Goal: Contribute content: Add original content to the website for others to see

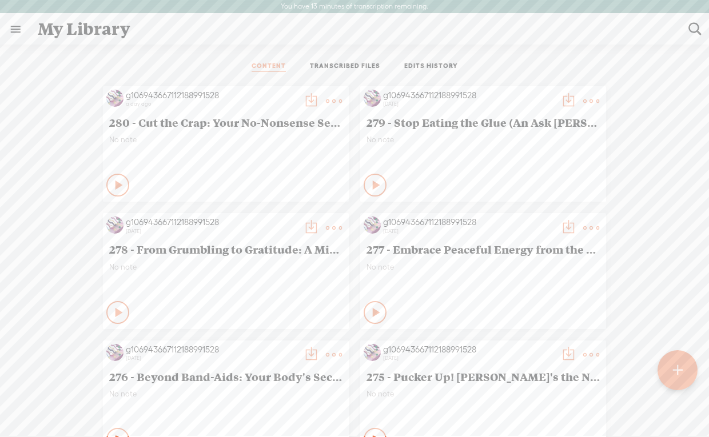
scroll to position [1, 0]
click at [678, 374] on t at bounding box center [677, 370] width 10 height 25
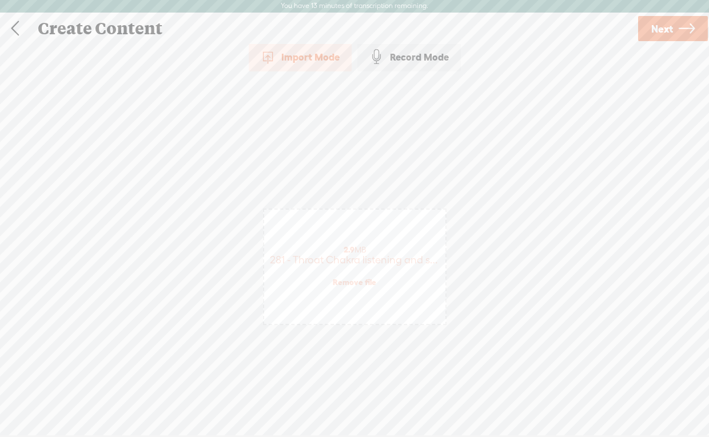
click at [673, 32] on link "Next" at bounding box center [673, 28] width 70 height 25
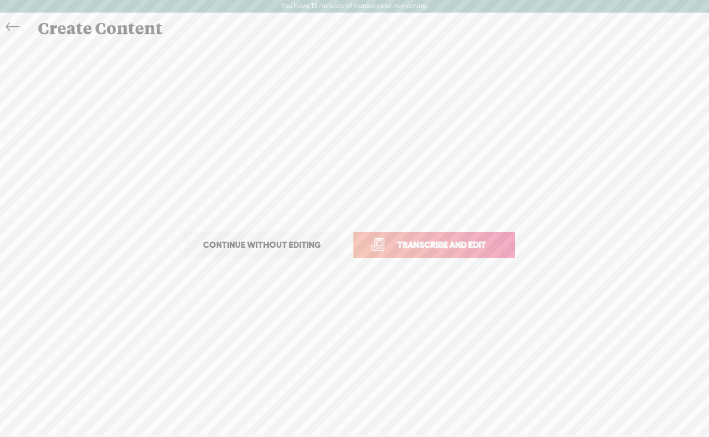
click at [458, 237] on link "Transcribe and edit" at bounding box center [434, 245] width 162 height 26
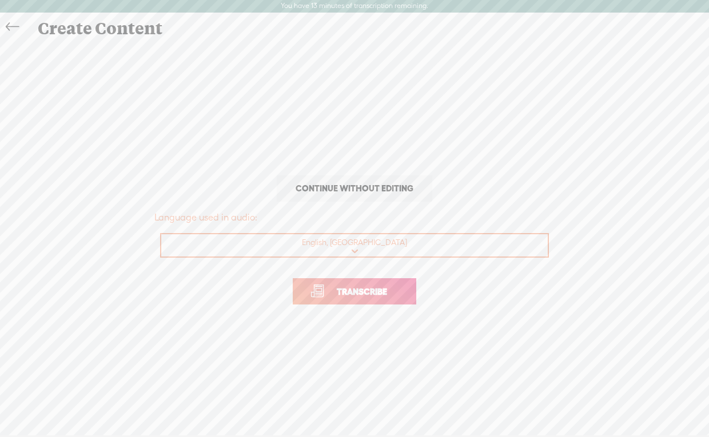
click at [376, 286] on span "Transcribe" at bounding box center [362, 291] width 74 height 13
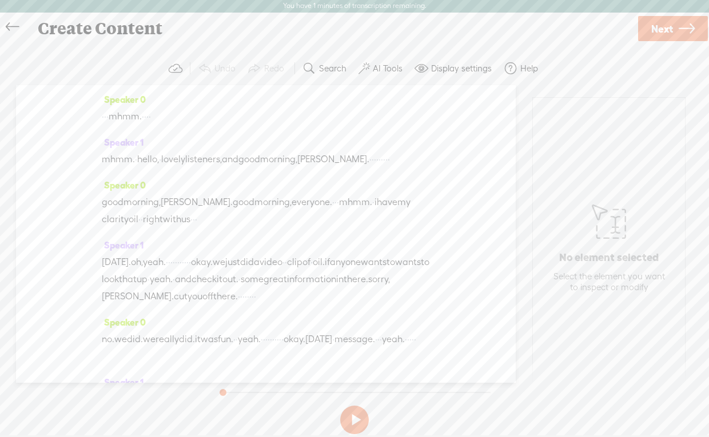
drag, startPoint x: 121, startPoint y: 115, endPoint x: 103, endPoint y: 117, distance: 18.3
click at [103, 117] on div "· · · mhmm. · · · ·" at bounding box center [266, 116] width 328 height 17
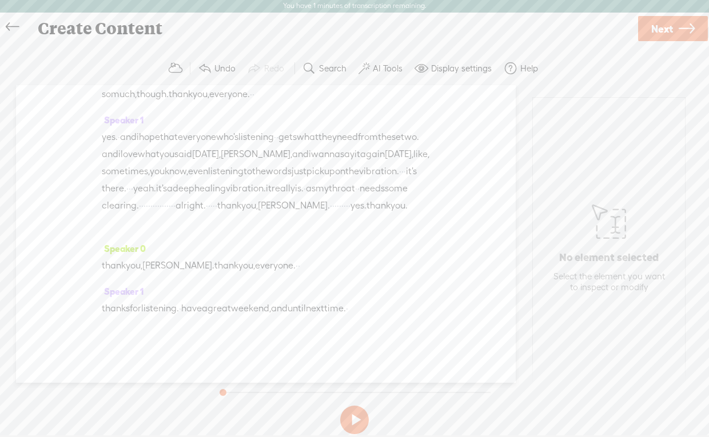
scroll to position [4253, 0]
drag, startPoint x: 395, startPoint y: 306, endPoint x: 432, endPoint y: 305, distance: 37.2
click at [432, 305] on div "Speaker 0 [S] · · · mhmm. · · · · Speaker 1 mhmm. · hello, · lovely listeners, …" at bounding box center [265, 234] width 499 height 298
click at [353, 417] on button at bounding box center [354, 420] width 29 height 29
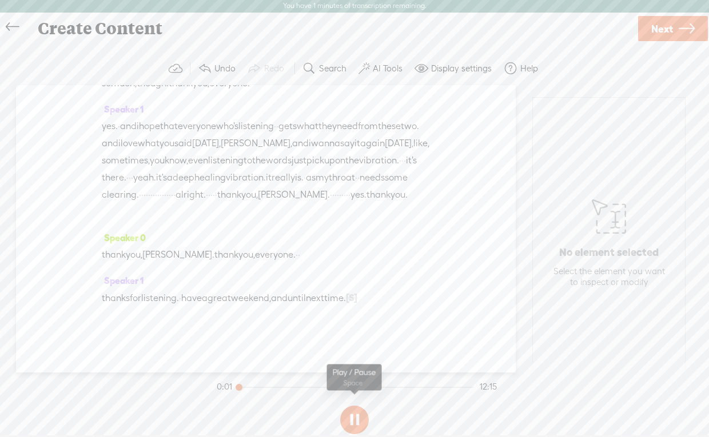
click at [350, 430] on button at bounding box center [354, 420] width 29 height 29
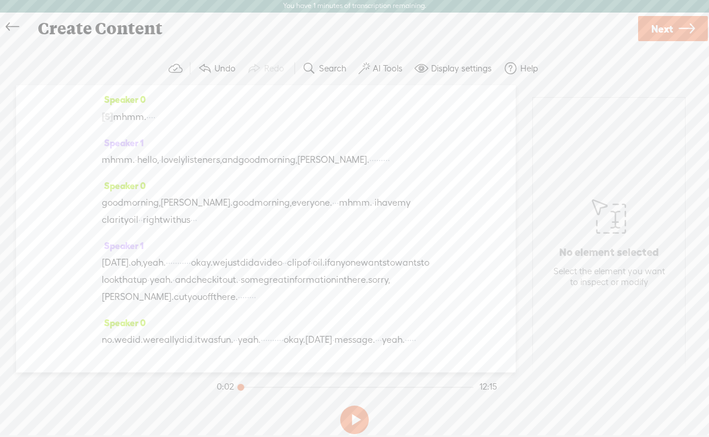
click at [117, 116] on span "mhmm." at bounding box center [129, 117] width 33 height 17
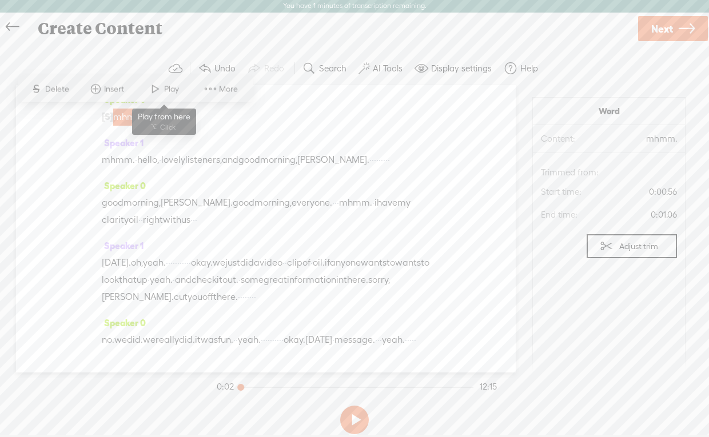
click at [159, 86] on span at bounding box center [155, 89] width 17 height 21
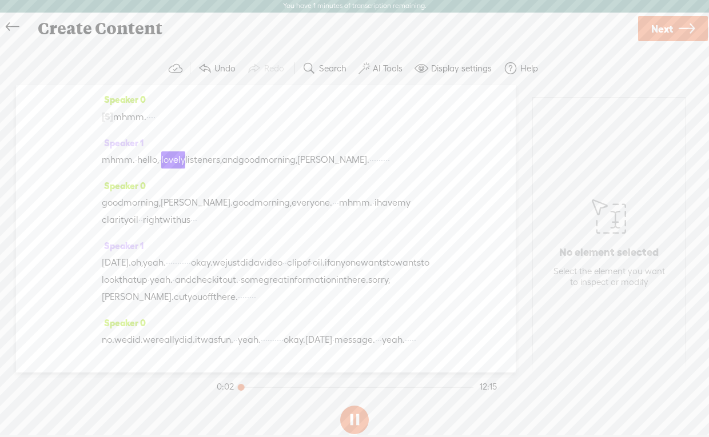
click at [353, 418] on button at bounding box center [354, 420] width 29 height 29
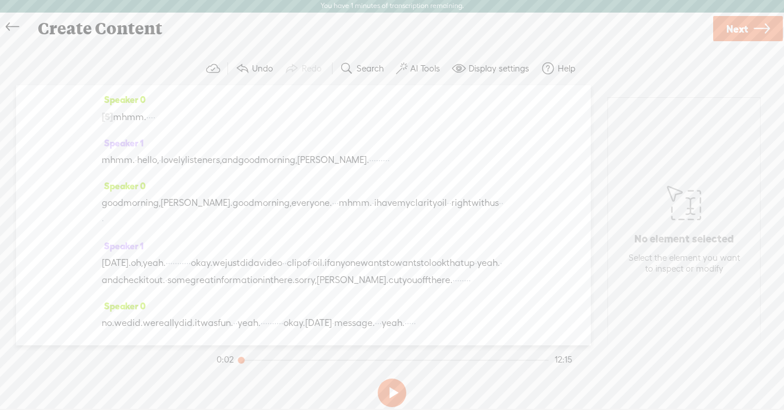
click at [708, 27] on icon at bounding box center [762, 28] width 16 height 29
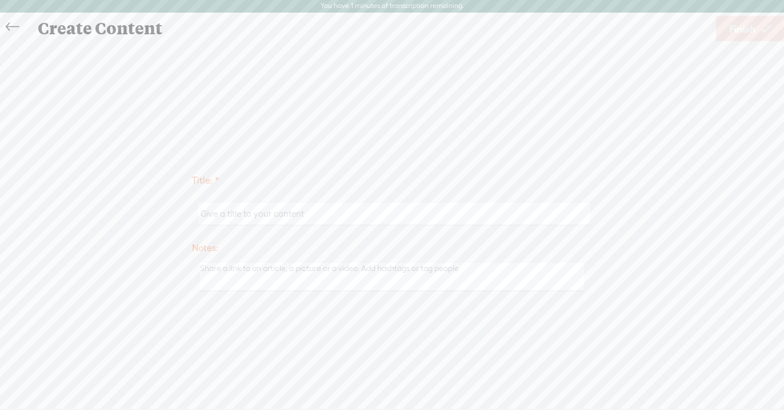
click at [271, 215] on input "text" at bounding box center [393, 214] width 391 height 22
paste input "From Shushing to Shining: The Throat Chakra Glow-Up"
type input "281 - From Shushing to Shining: The Throat Chakra Glow-Up"
click at [708, 30] on span "Finish" at bounding box center [742, 28] width 26 height 29
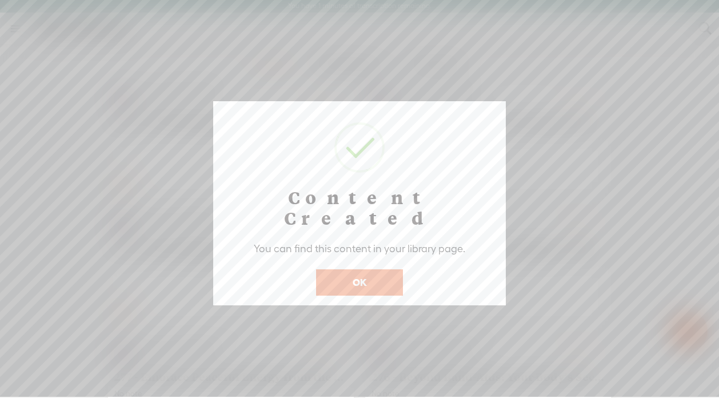
click at [365, 269] on button "OK" at bounding box center [359, 282] width 87 height 26
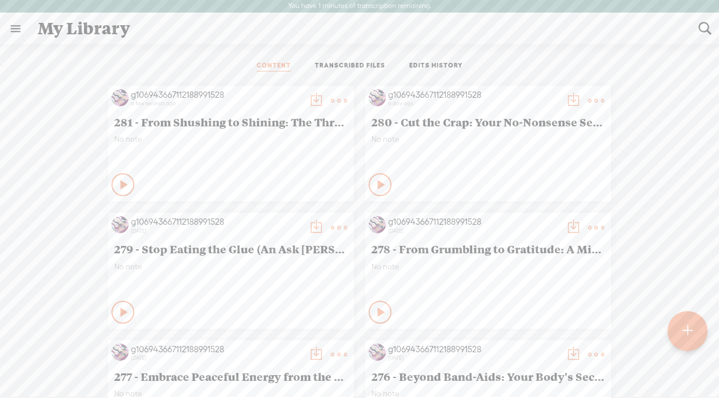
click at [338, 98] on t at bounding box center [339, 101] width 16 height 16
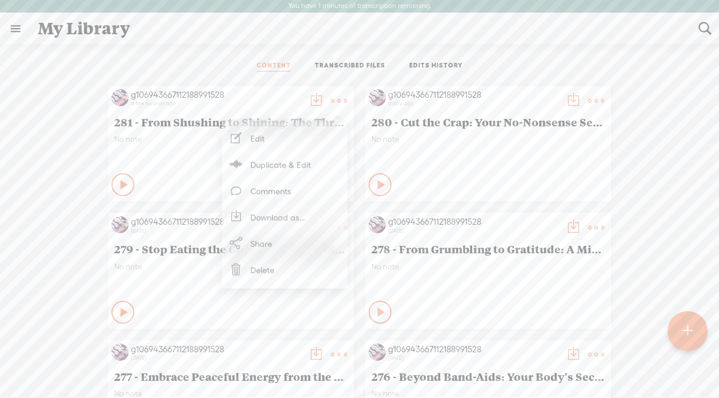
click at [337, 78] on ul "CONTENT TRANSCRIBED FILES EDITS HISTORY" at bounding box center [359, 66] width 303 height 27
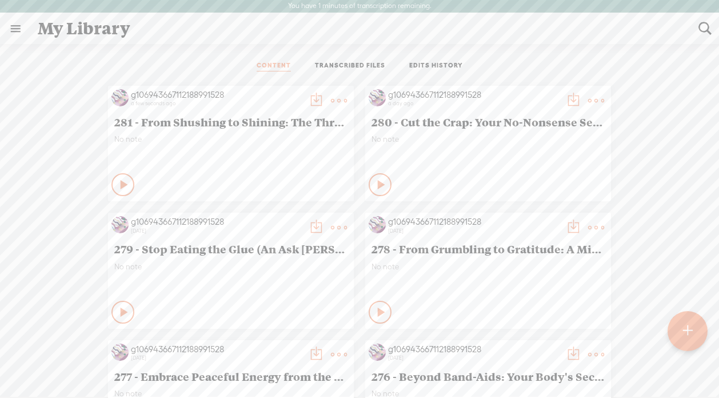
click at [308, 101] on t at bounding box center [316, 101] width 16 height 16
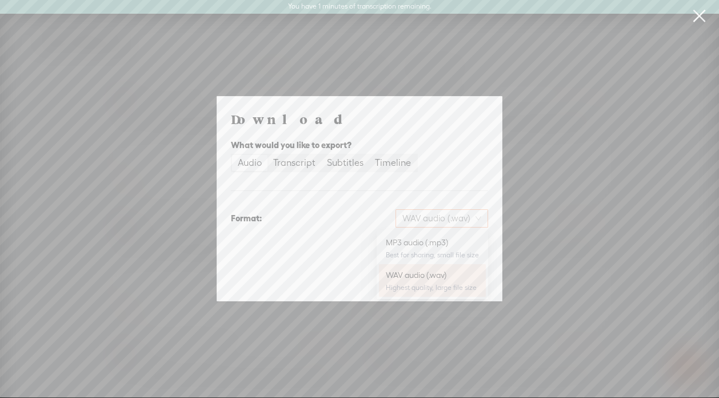
click at [424, 219] on span "WAV audio (.wav)" at bounding box center [441, 218] width 79 height 17
click at [425, 240] on div "MP3 audio (.mp3)" at bounding box center [432, 242] width 93 height 11
click at [461, 275] on span "Download" at bounding box center [459, 277] width 40 height 11
